Goal: Transaction & Acquisition: Purchase product/service

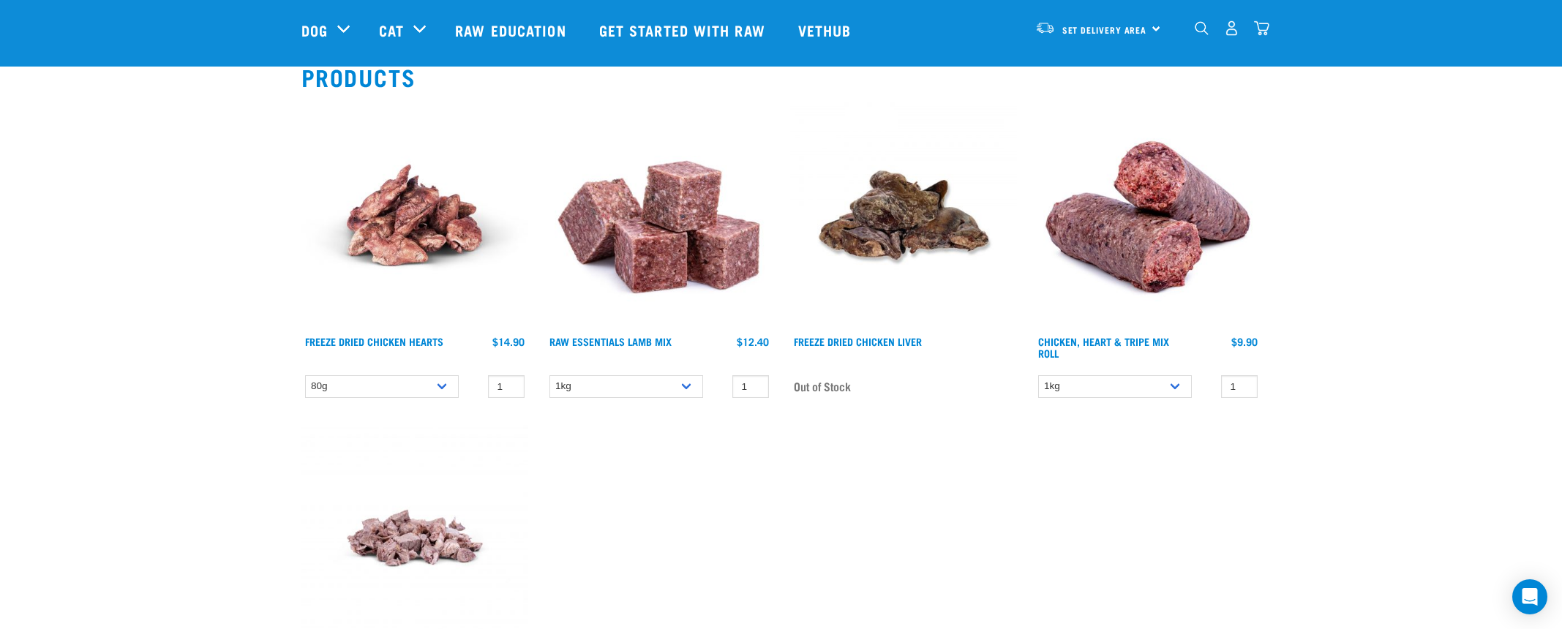
scroll to position [121, 0]
click at [1114, 339] on link "Chicken, Heart & Tripe Mix Roll" at bounding box center [1103, 347] width 131 height 17
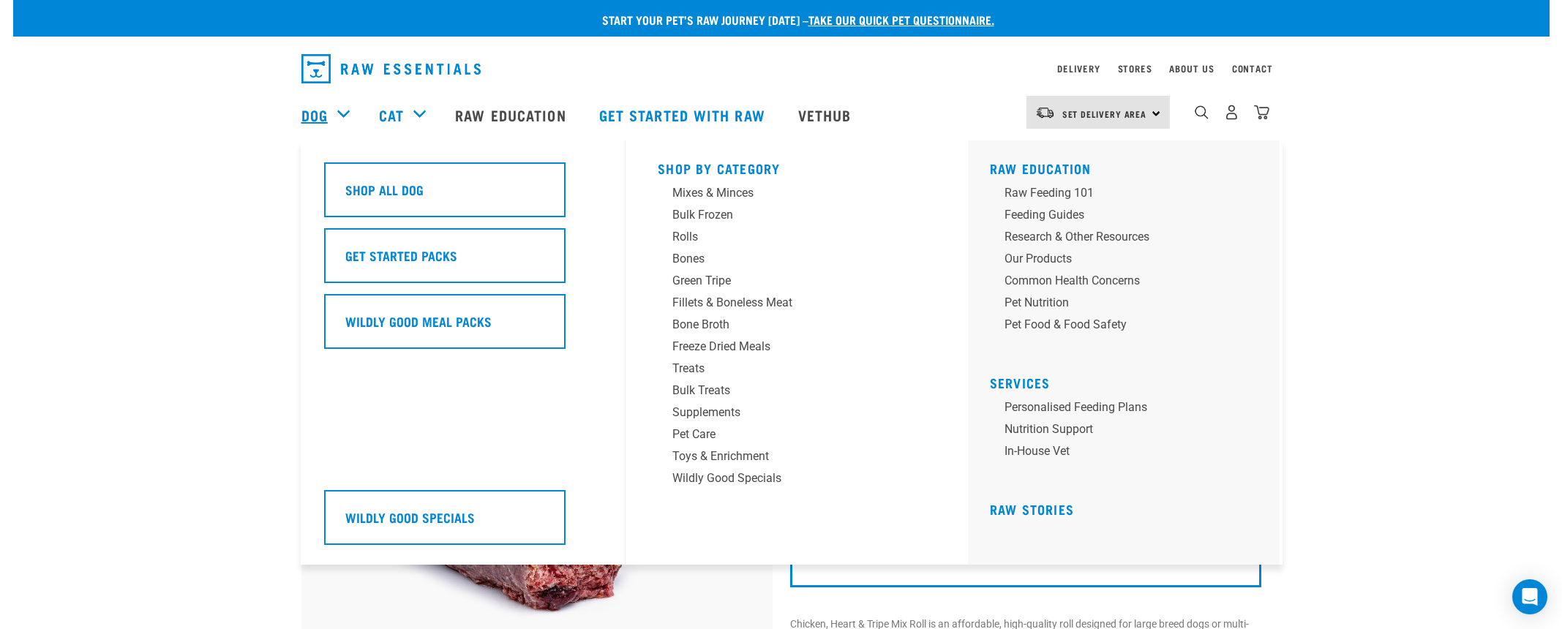
click at [325, 116] on link "Dog" at bounding box center [314, 115] width 26 height 22
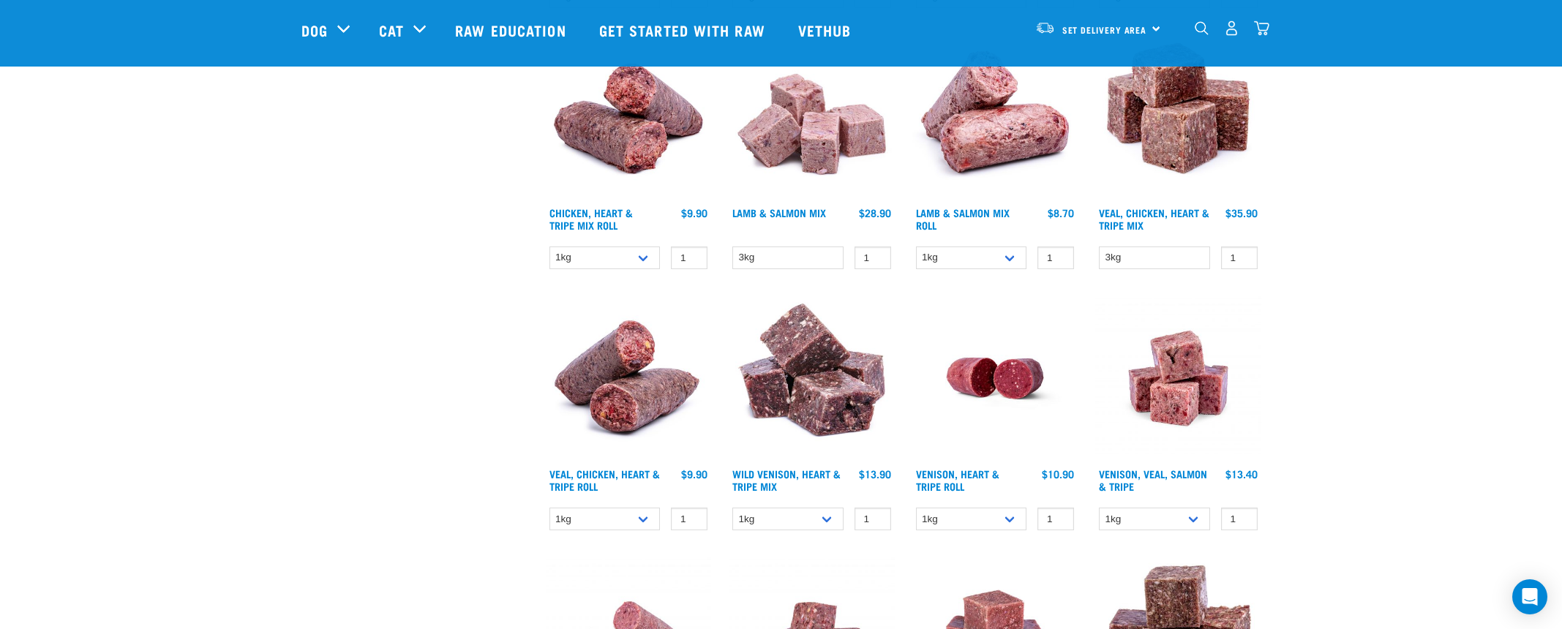
scroll to position [1578, 0]
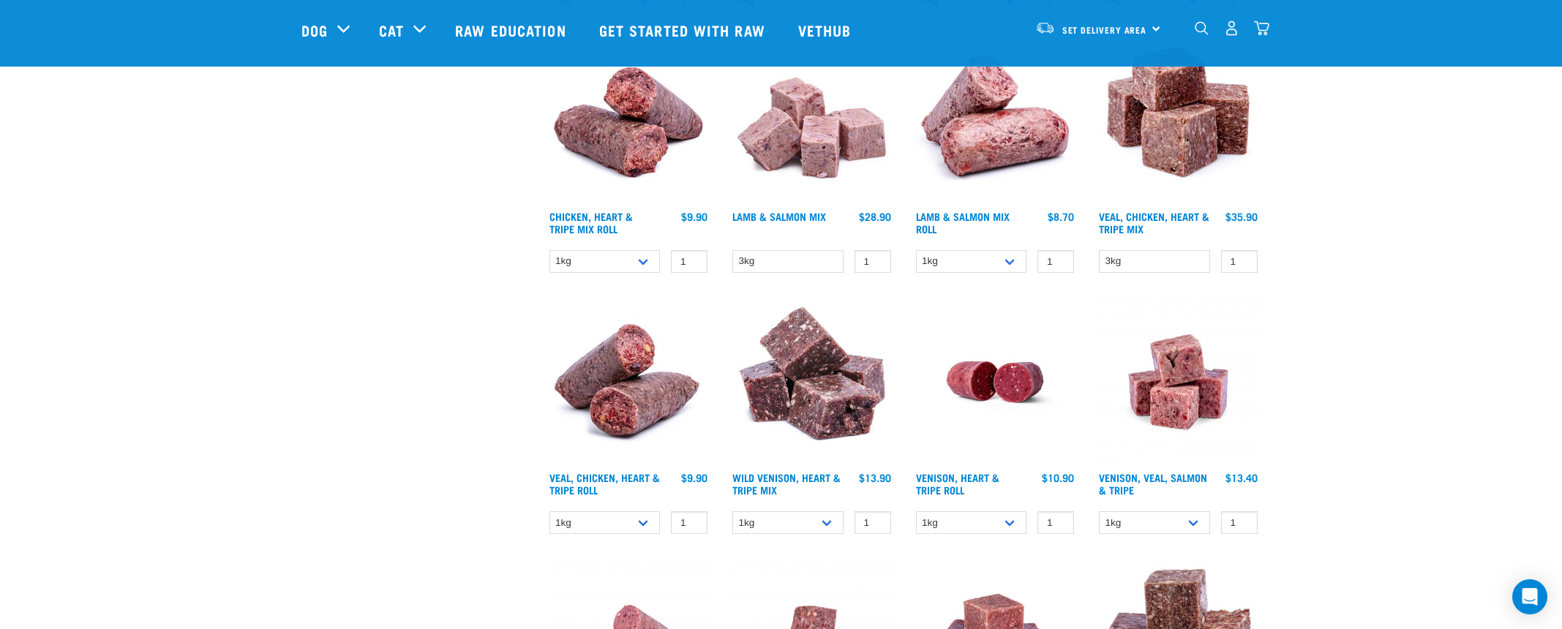
click at [625, 406] on img at bounding box center [629, 382] width 166 height 166
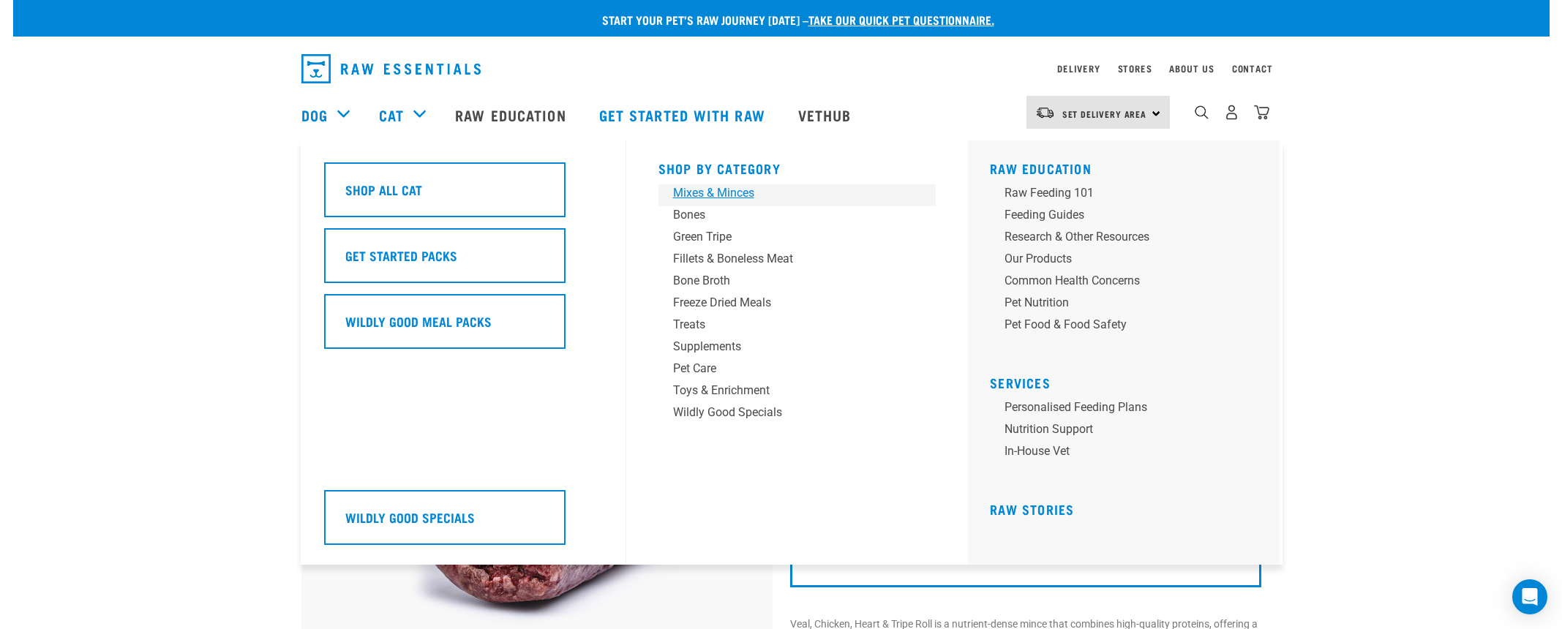
click at [700, 194] on div "Mixes & Minces" at bounding box center [787, 193] width 228 height 18
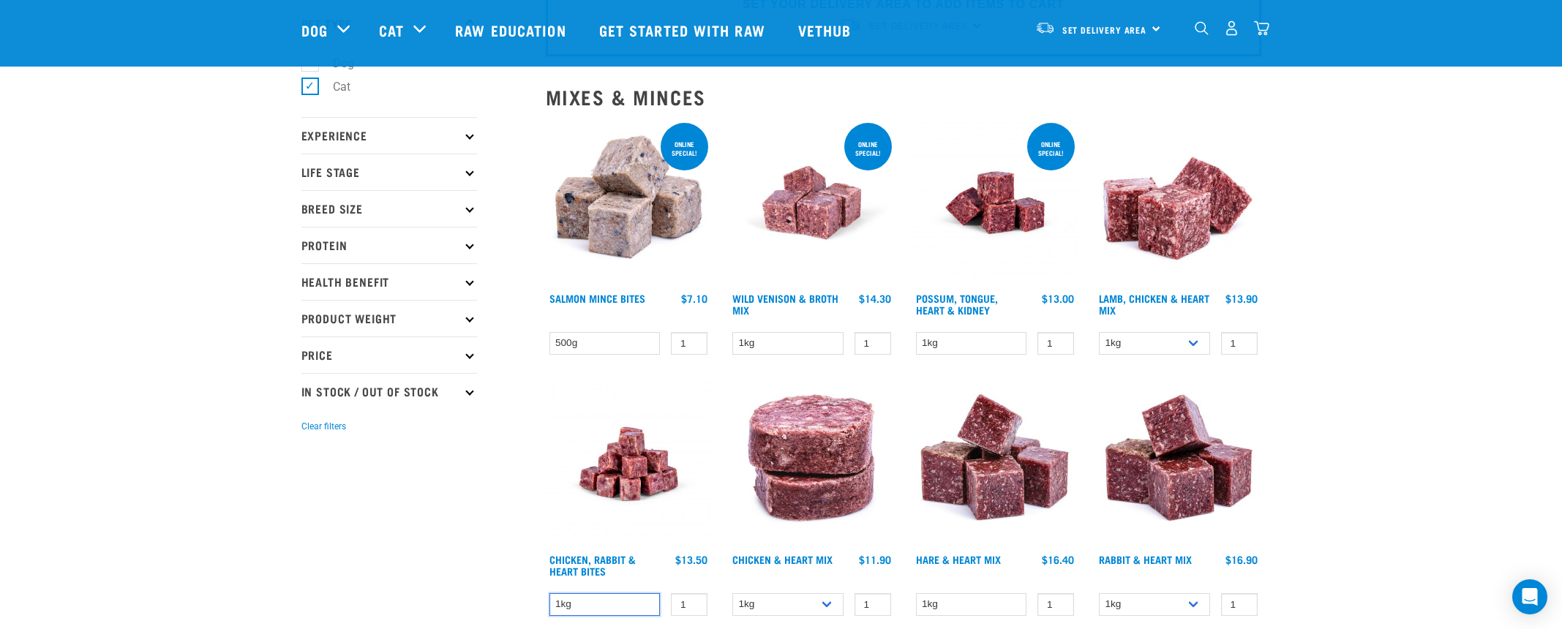
scroll to position [100, 0]
click at [1244, 345] on input "0" at bounding box center [1239, 342] width 37 height 23
click at [1243, 340] on input "1" at bounding box center [1239, 342] width 37 height 23
click at [1243, 340] on input "2" at bounding box center [1239, 342] width 37 height 23
click at [1243, 340] on input "3" at bounding box center [1239, 342] width 37 height 23
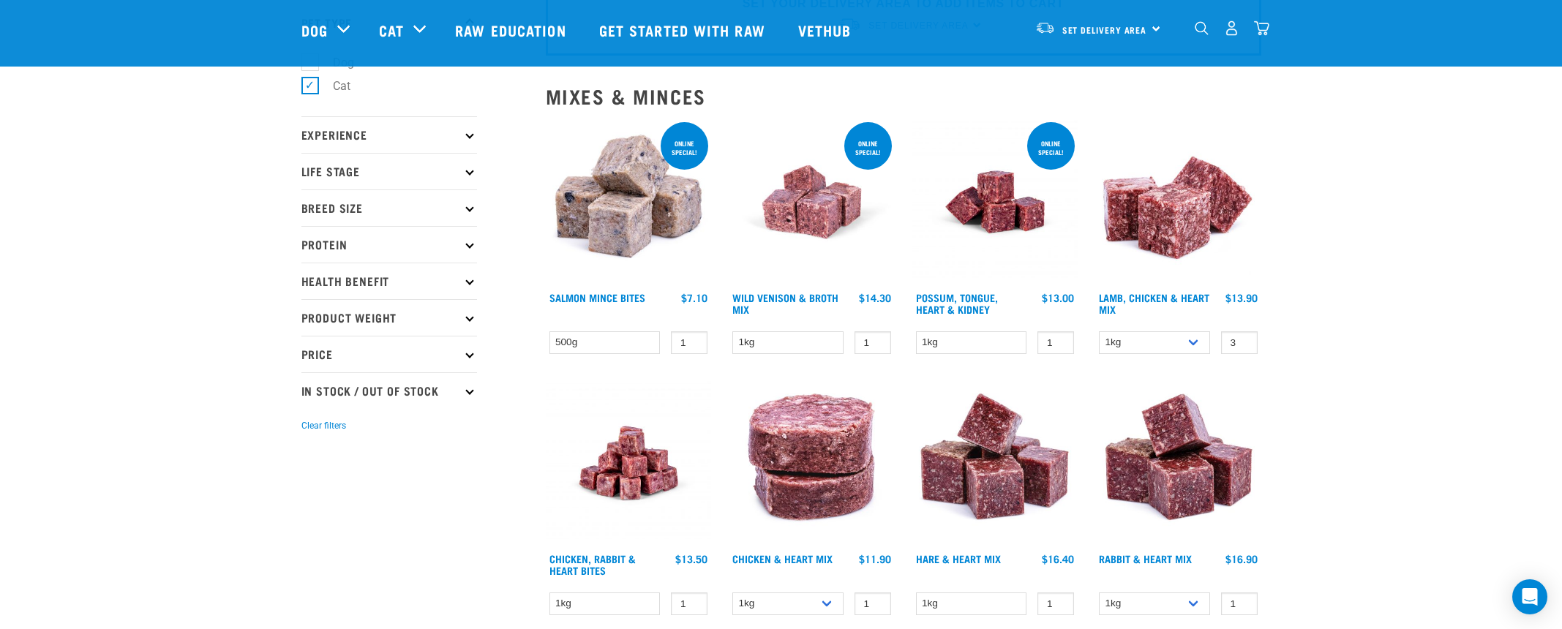
click at [1244, 345] on input "2" at bounding box center [1239, 342] width 37 height 23
click at [1244, 345] on input "1" at bounding box center [1239, 342] width 37 height 23
type input "0"
click at [1244, 345] on input "0" at bounding box center [1239, 342] width 37 height 23
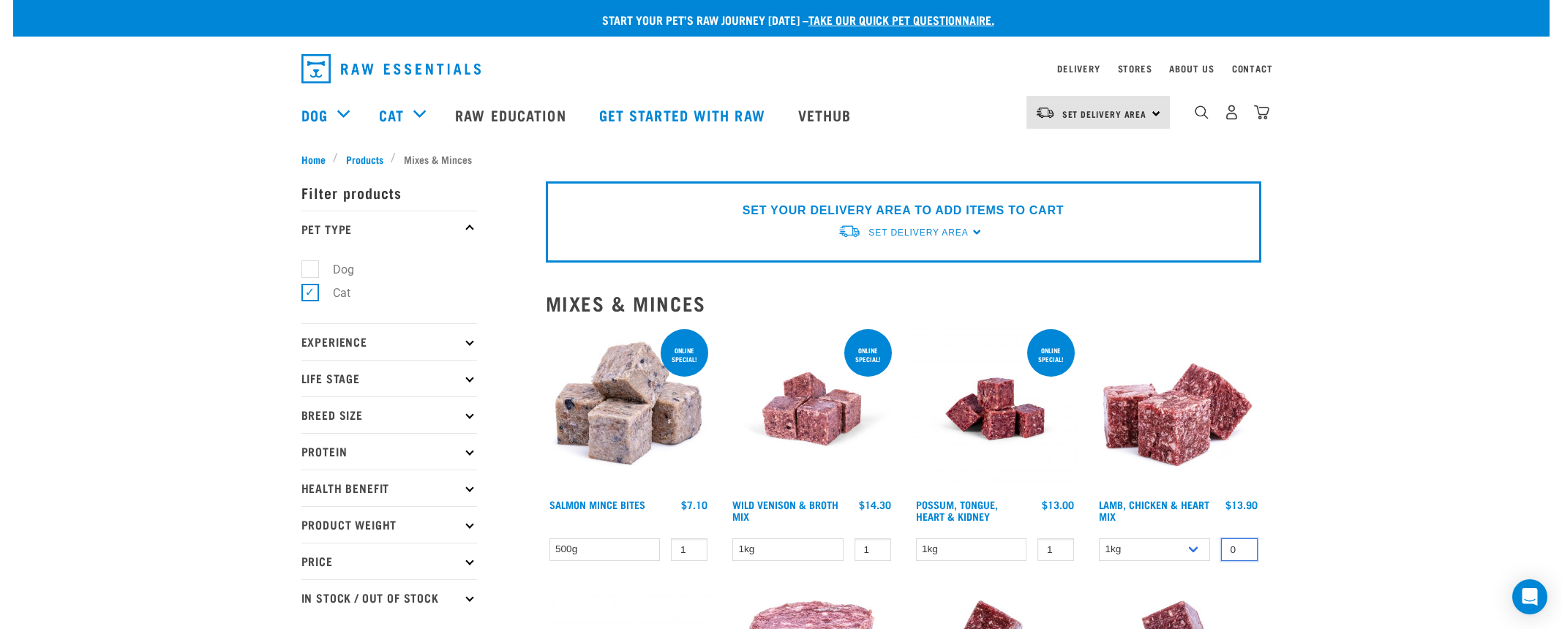
scroll to position [0, 0]
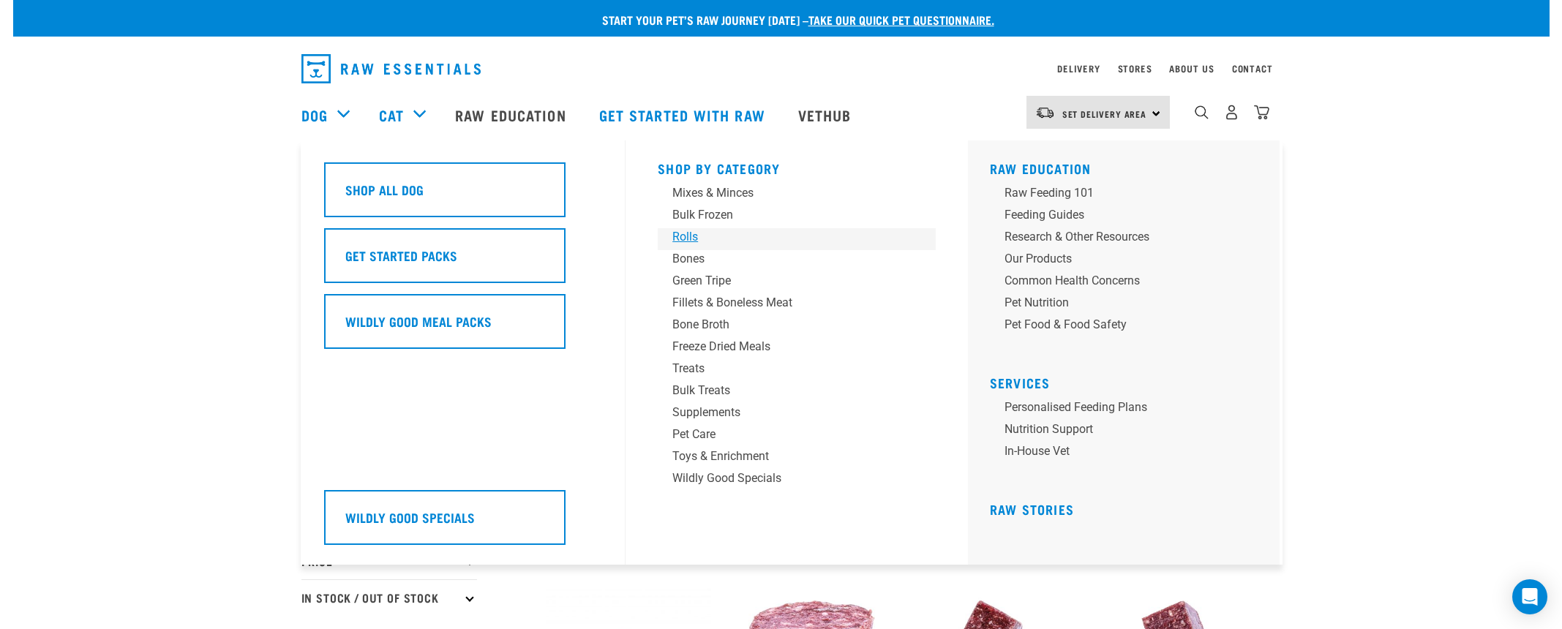
click at [686, 234] on div "Rolls" at bounding box center [786, 237] width 228 height 18
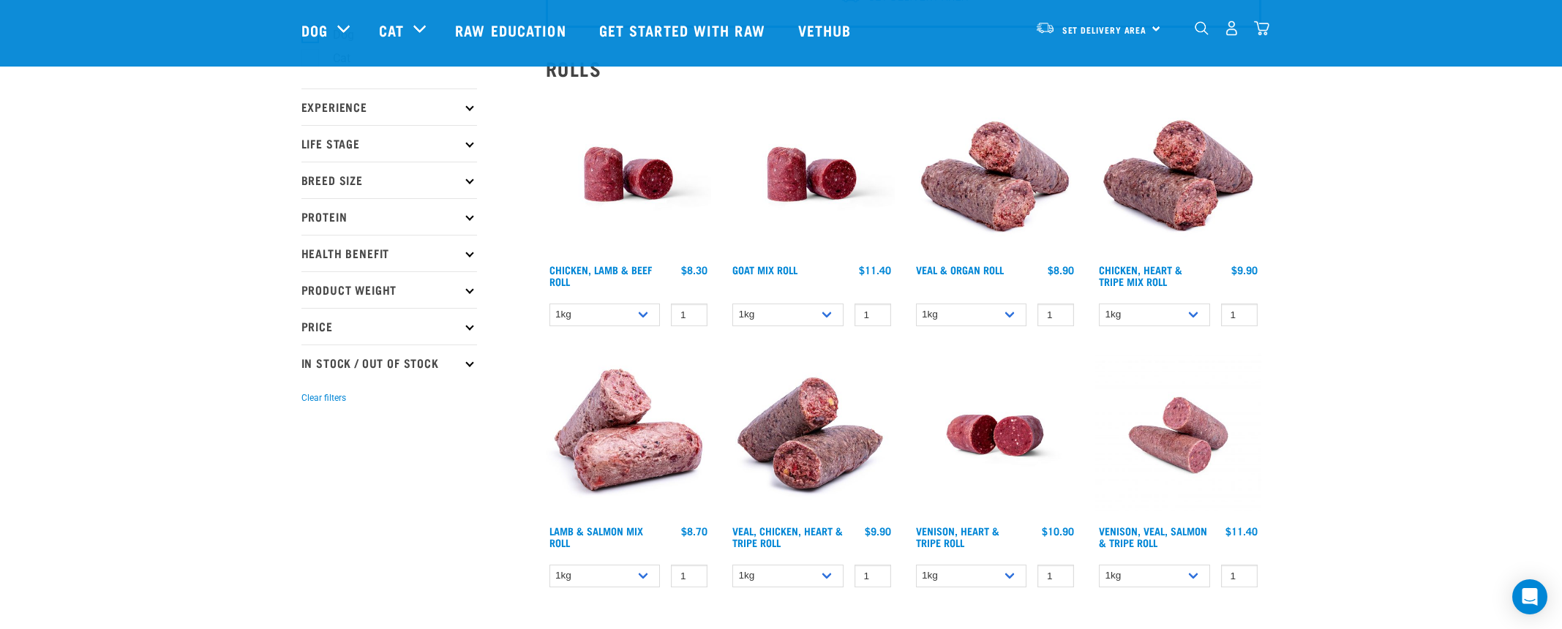
scroll to position [129, 0]
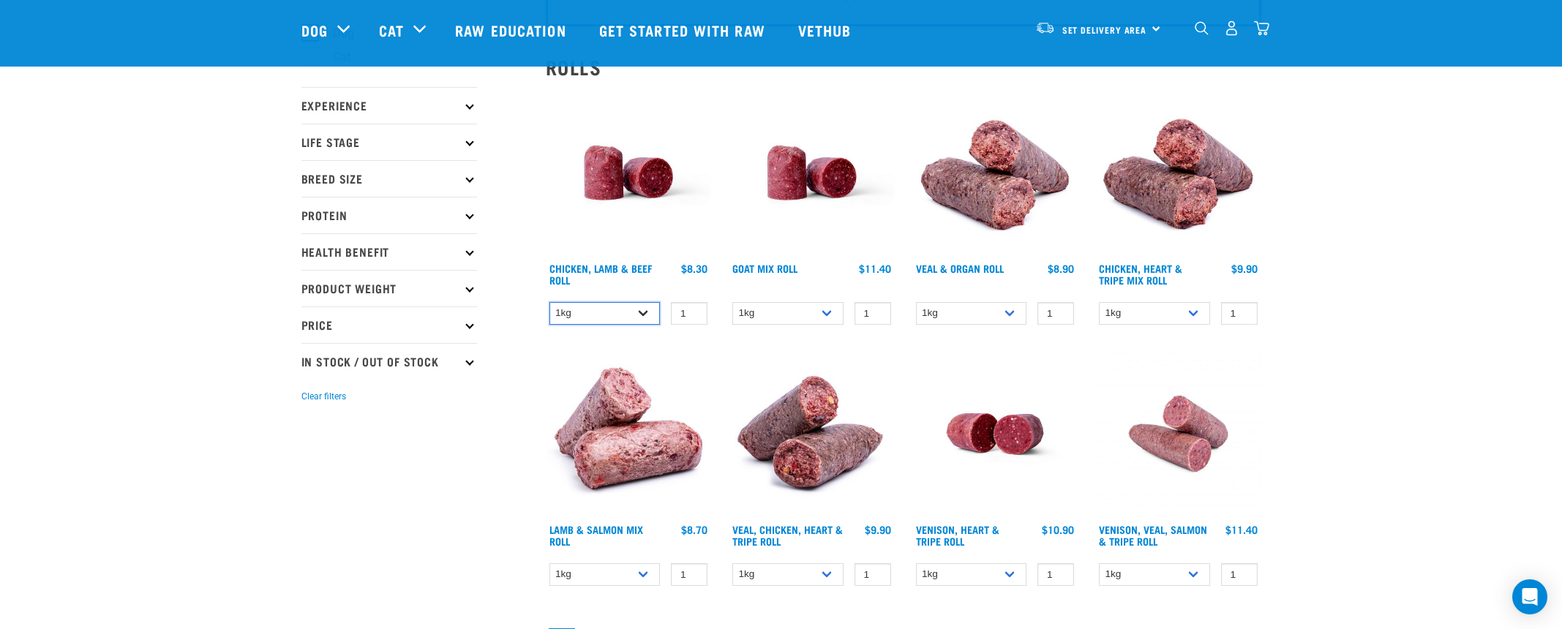
select select "418575"
select select "336057"
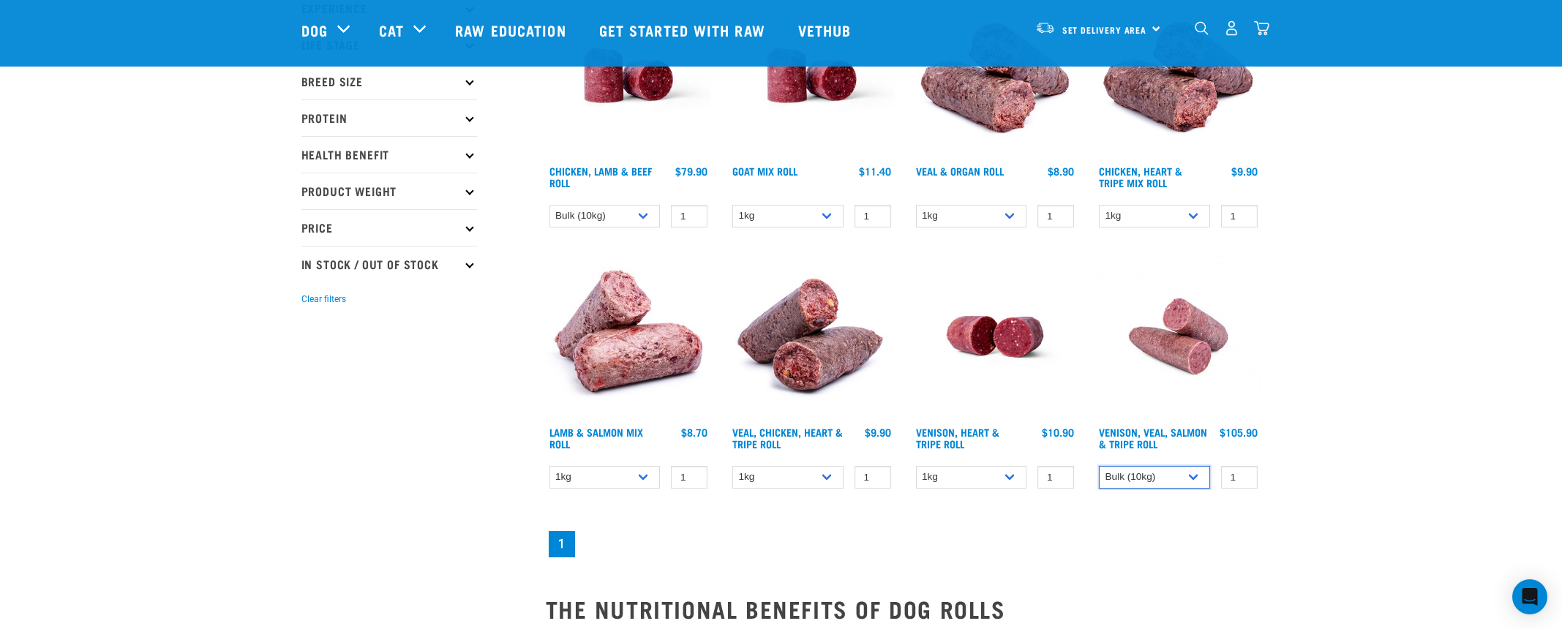
scroll to position [226, 0]
click at [607, 353] on img at bounding box center [629, 337] width 166 height 166
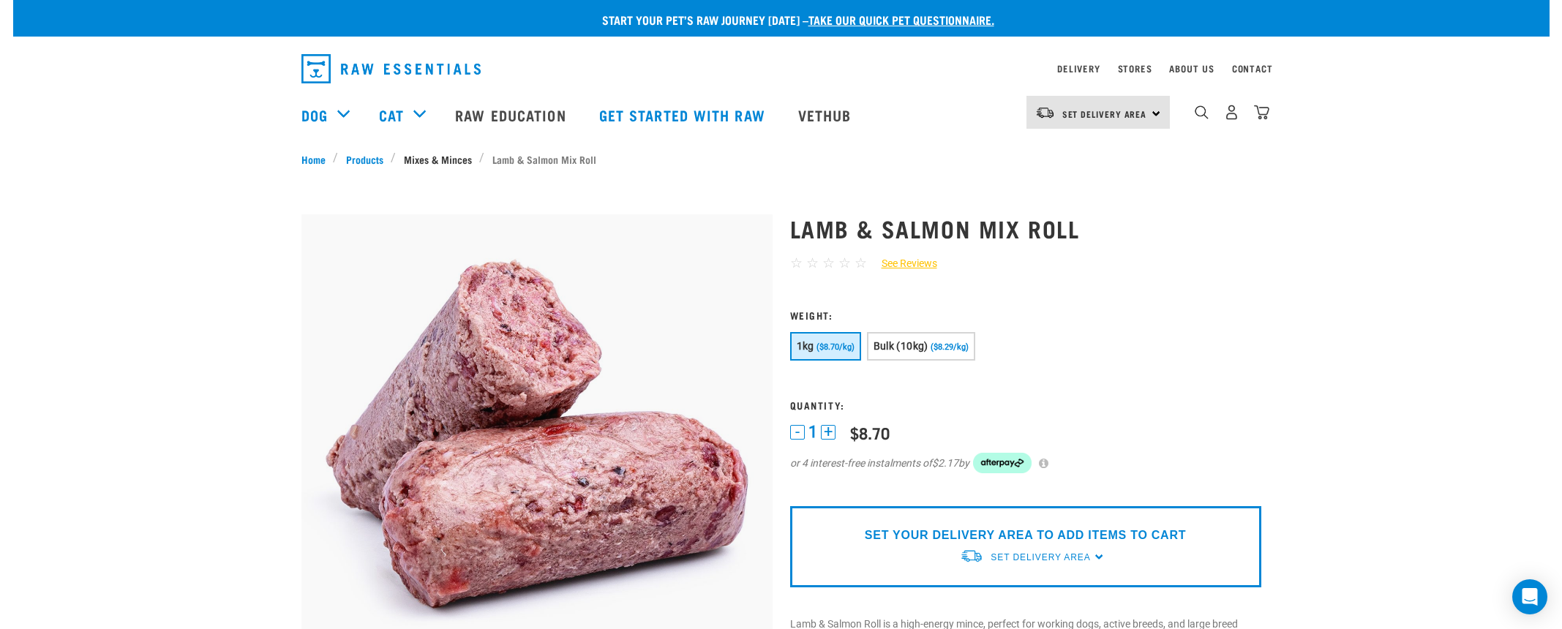
click at [443, 157] on link "Mixes & Minces" at bounding box center [437, 158] width 83 height 15
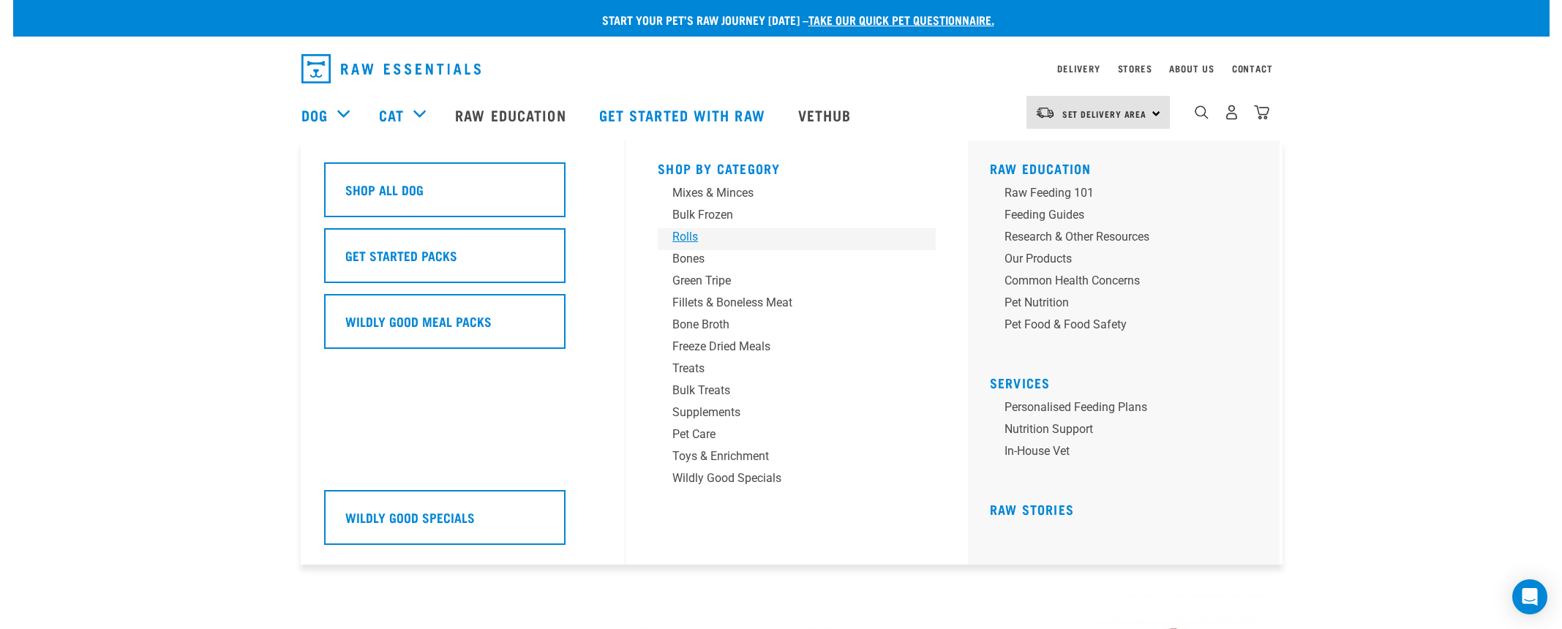
click at [686, 241] on div "Rolls" at bounding box center [786, 237] width 228 height 18
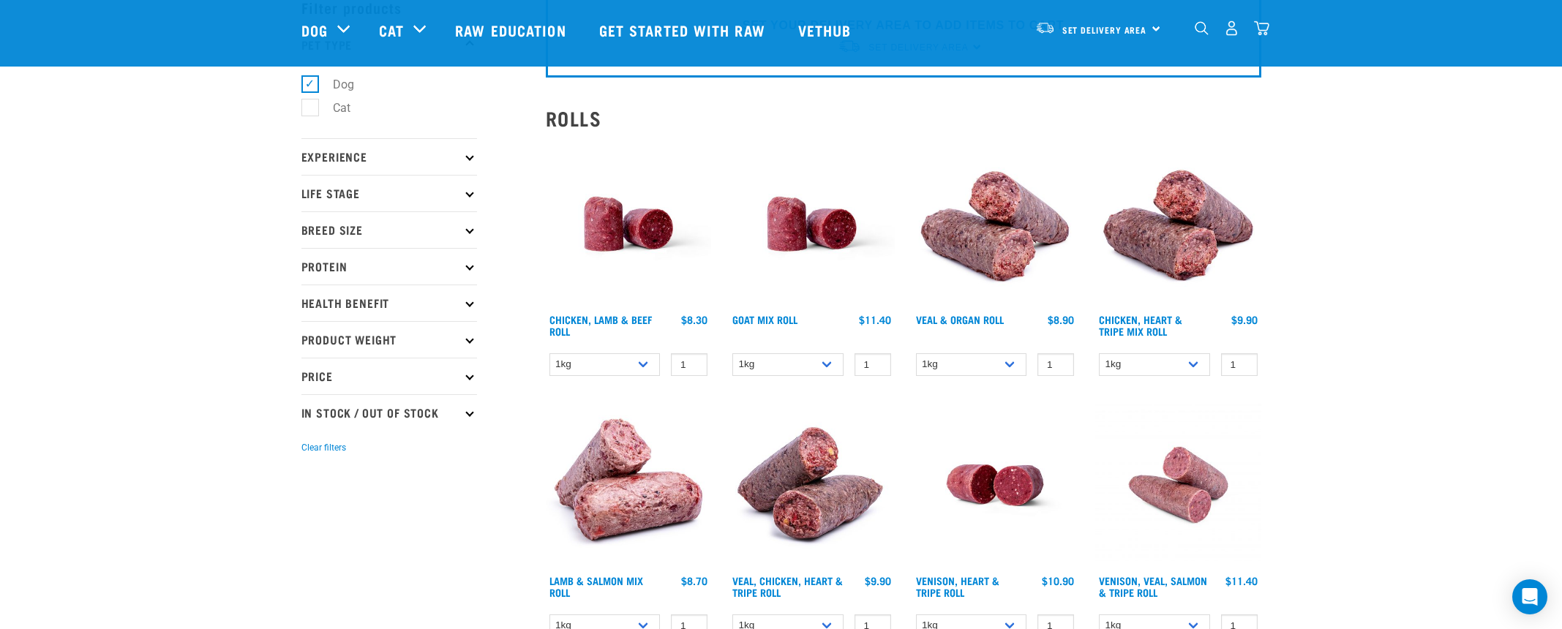
scroll to position [79, 0]
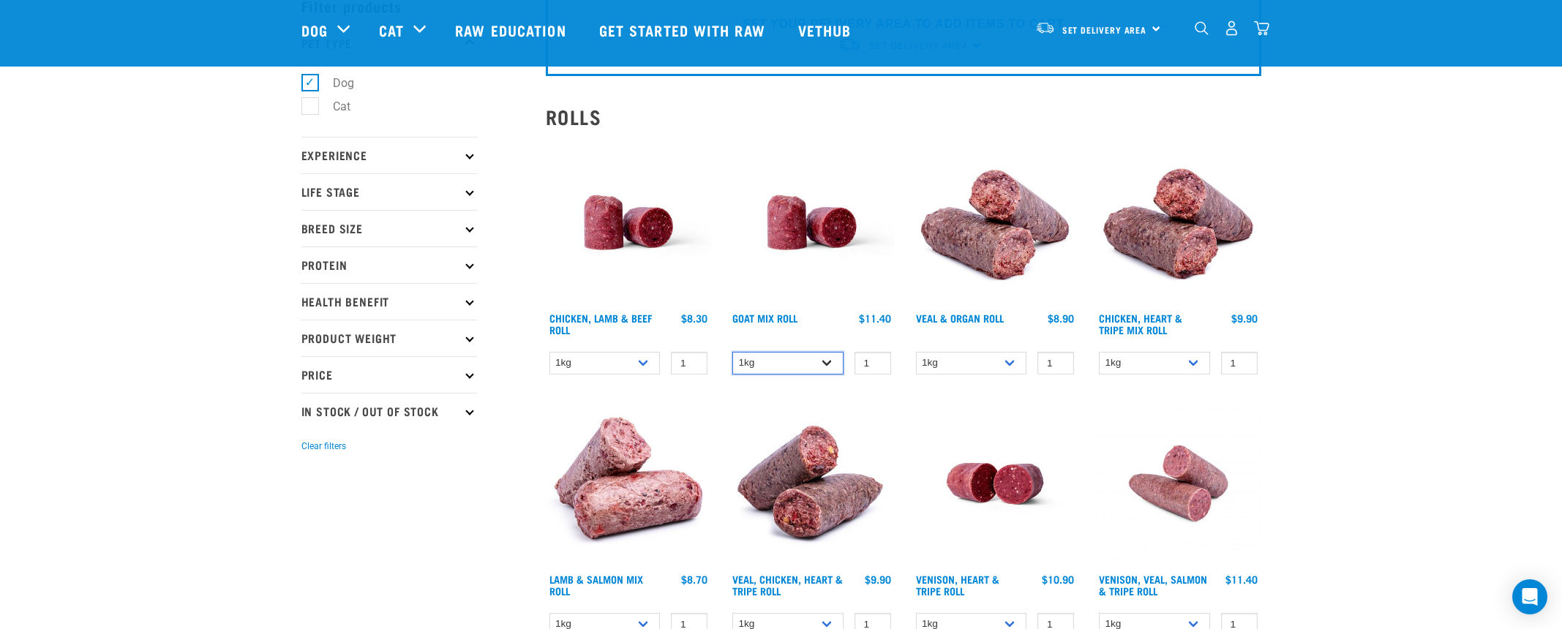
select select "443209"
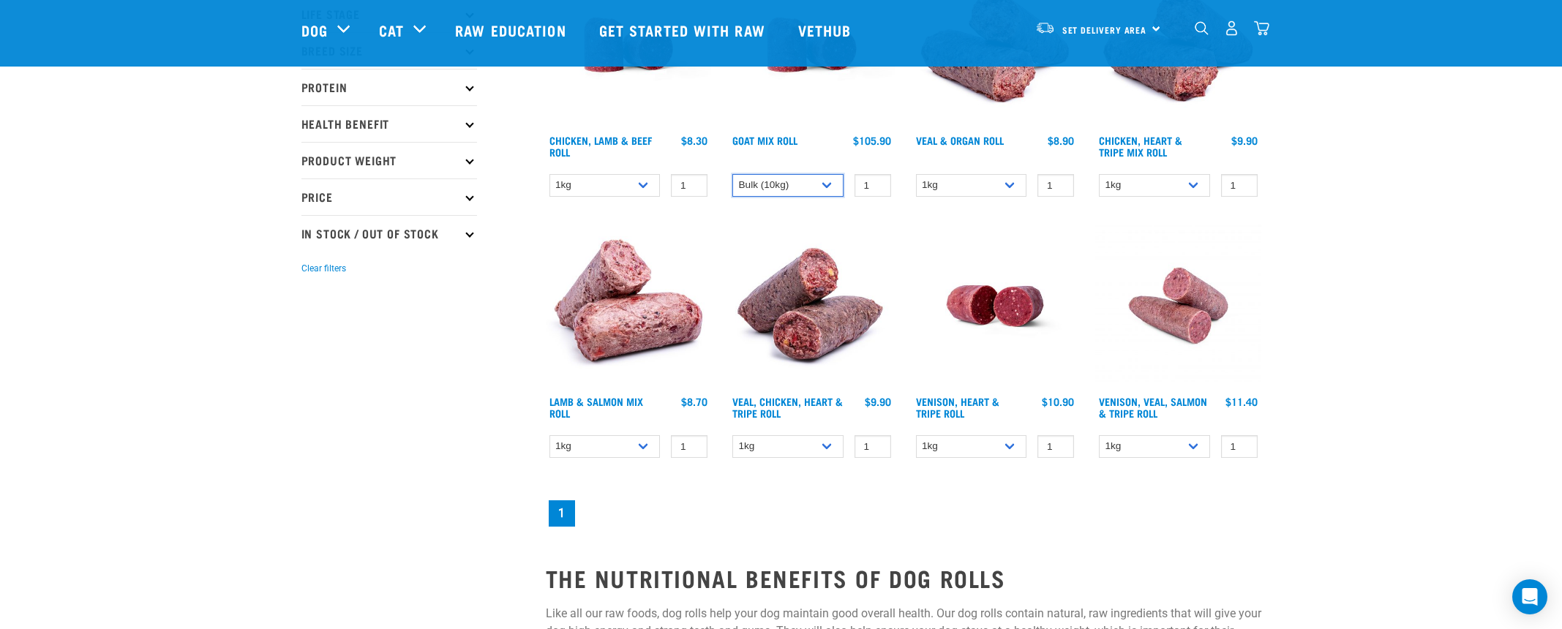
scroll to position [260, 0]
